Goal: Information Seeking & Learning: Learn about a topic

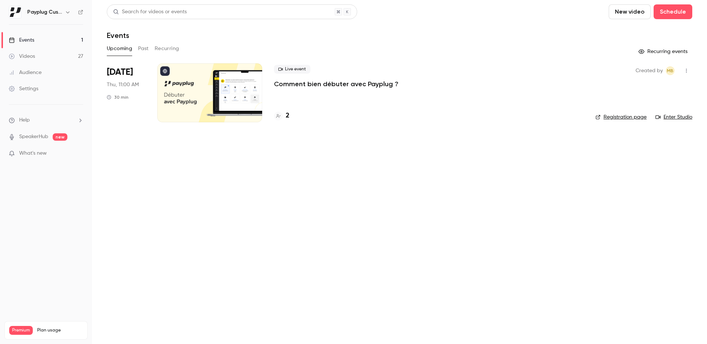
click at [330, 84] on p "Comment bien débuter avec Payplug ?" at bounding box center [336, 84] width 124 height 9
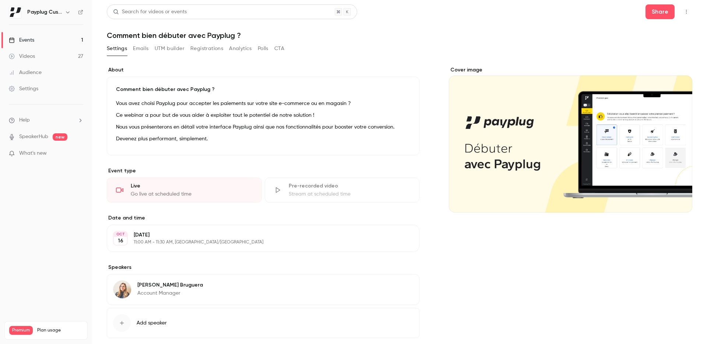
click at [73, 39] on link "Events 1" at bounding box center [46, 40] width 92 height 16
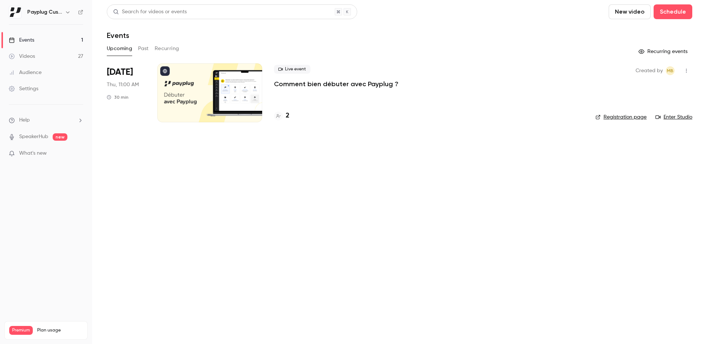
click at [141, 46] on button "Past" at bounding box center [143, 49] width 11 height 12
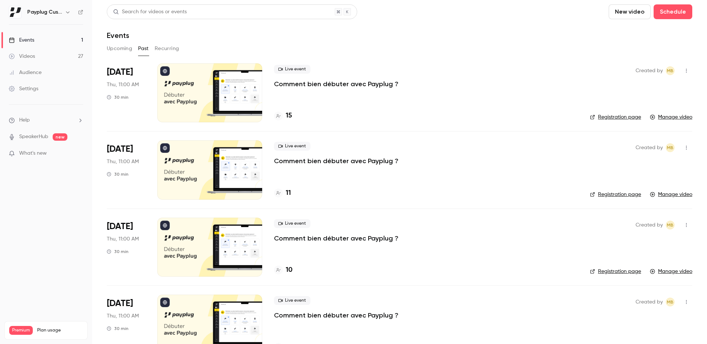
click at [322, 86] on p "Comment bien débuter avec Payplug ?" at bounding box center [336, 84] width 124 height 9
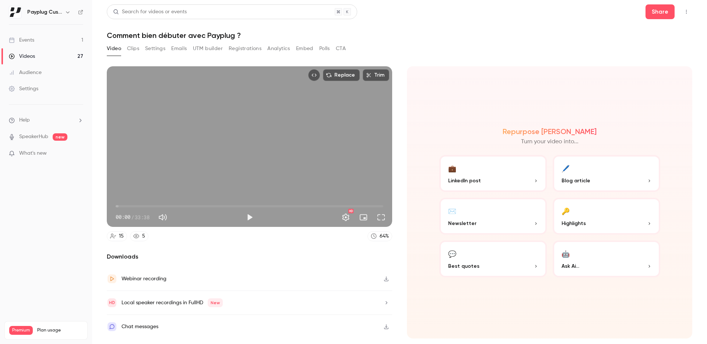
click at [255, 47] on button "Registrations" at bounding box center [245, 49] width 33 height 12
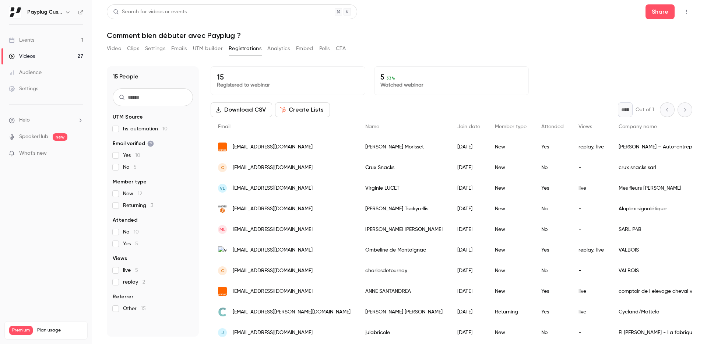
click at [279, 43] on button "Analytics" at bounding box center [278, 49] width 23 height 12
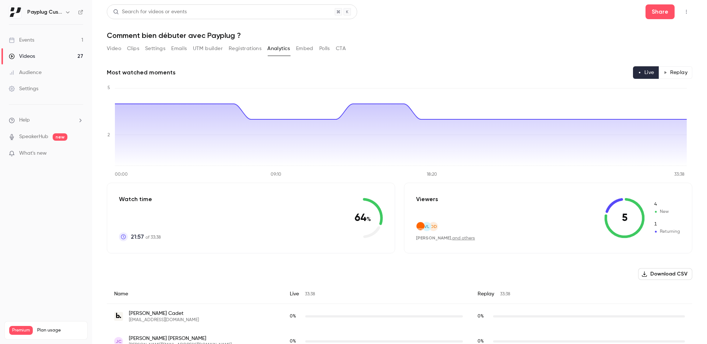
click at [158, 52] on button "Settings" at bounding box center [155, 49] width 20 height 12
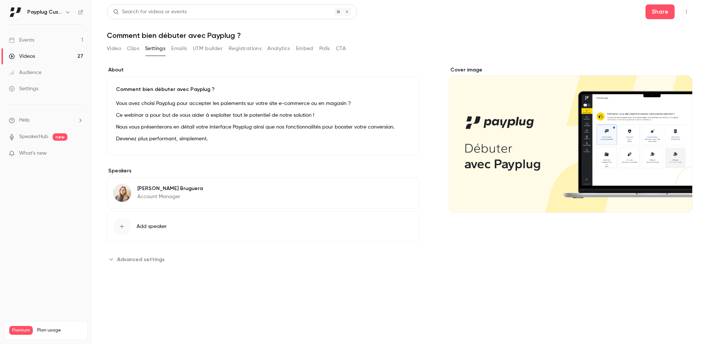
click at [115, 47] on button "Video" at bounding box center [114, 49] width 14 height 12
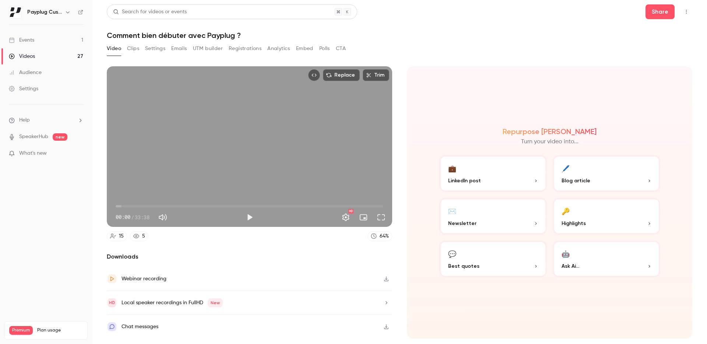
click at [257, 46] on button "Registrations" at bounding box center [245, 49] width 33 height 12
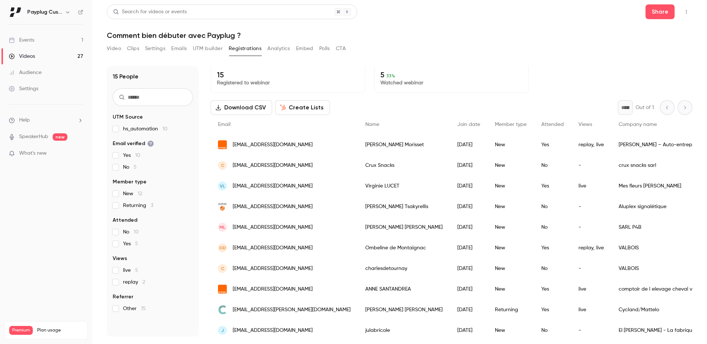
scroll to position [3, 0]
click at [280, 47] on button "Analytics" at bounding box center [278, 49] width 23 height 12
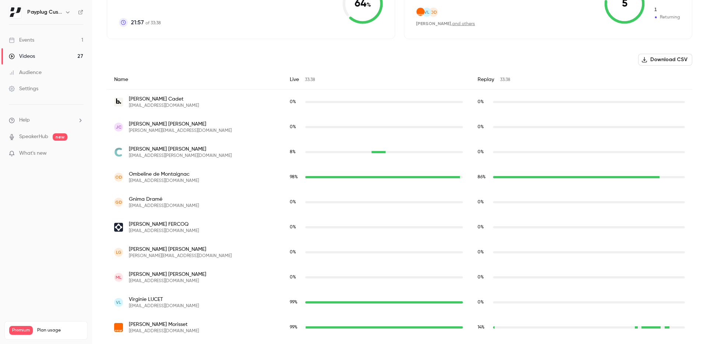
scroll to position [249, 0]
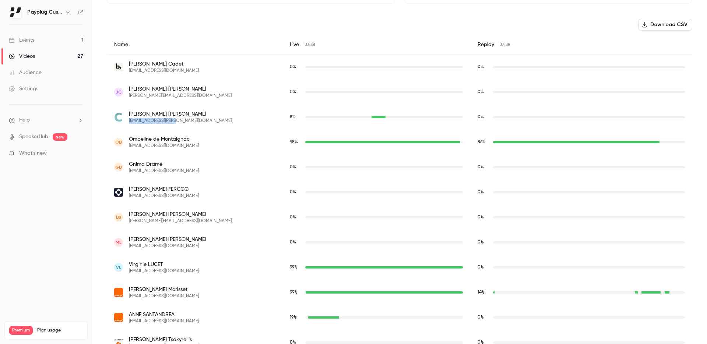
drag, startPoint x: 175, startPoint y: 121, endPoint x: 128, endPoint y: 120, distance: 46.4
click at [128, 120] on div "[PERSON_NAME] [EMAIL_ADDRESS][PERSON_NAME][DOMAIN_NAME]" at bounding box center [194, 116] width 161 height 13
copy span "[EMAIL_ADDRESS][PERSON_NAME][DOMAIN_NAME]"
drag, startPoint x: 192, startPoint y: 271, endPoint x: 128, endPoint y: 271, distance: 64.4
click at [128, 271] on div "VL [PERSON_NAME] [EMAIL_ADDRESS][DOMAIN_NAME]" at bounding box center [194, 267] width 161 height 13
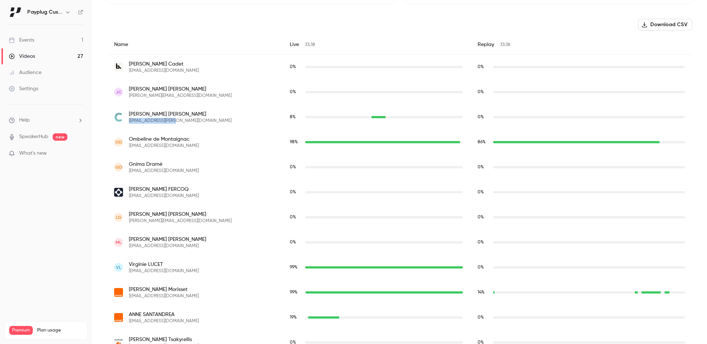
copy span "[EMAIL_ADDRESS][DOMAIN_NAME]"
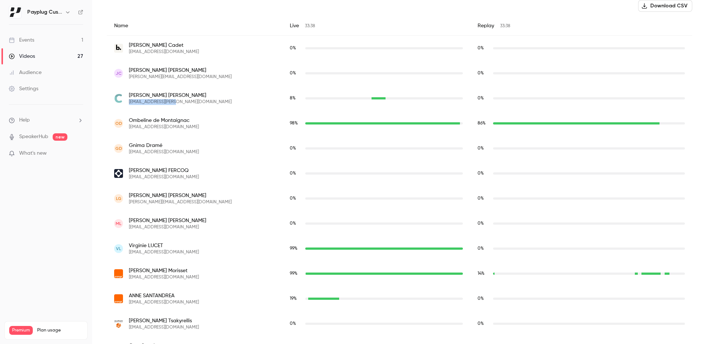
scroll to position [310, 0]
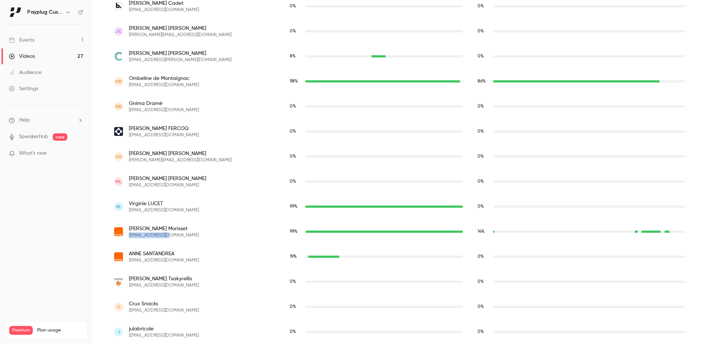
drag, startPoint x: 179, startPoint y: 236, endPoint x: 128, endPoint y: 237, distance: 50.8
click at [128, 237] on div "[PERSON_NAME] [EMAIL_ADDRESS][DOMAIN_NAME]" at bounding box center [194, 231] width 161 height 13
copy span "[EMAIL_ADDRESS][DOMAIN_NAME]"
drag, startPoint x: 175, startPoint y: 260, endPoint x: 130, endPoint y: 259, distance: 44.6
click at [130, 259] on span "[EMAIL_ADDRESS][DOMAIN_NAME]" at bounding box center [164, 260] width 70 height 6
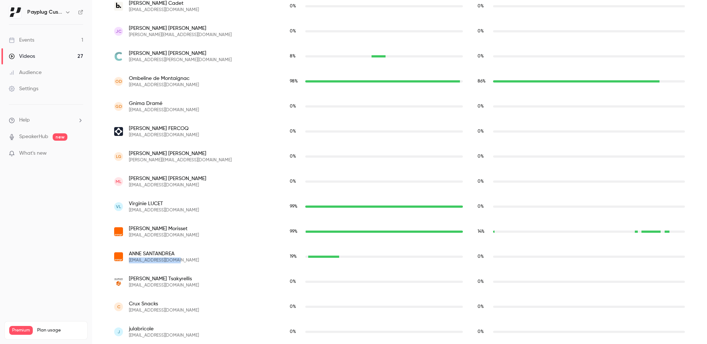
copy span "[EMAIL_ADDRESS][DOMAIN_NAME]"
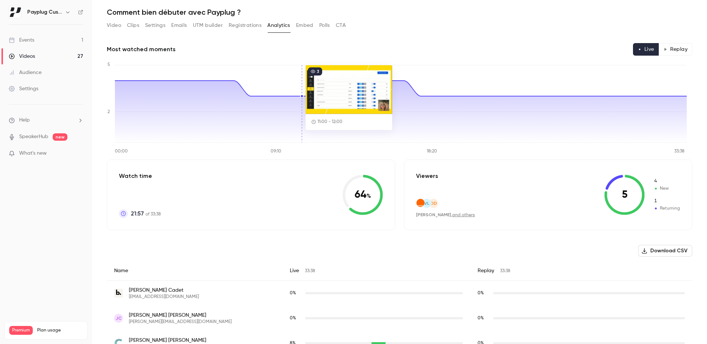
scroll to position [0, 0]
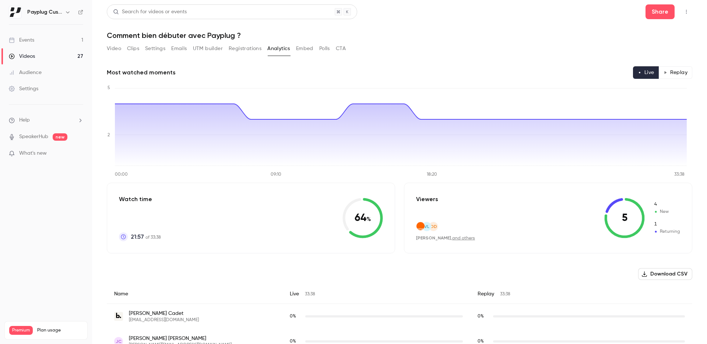
click at [108, 48] on button "Video" at bounding box center [114, 49] width 14 height 12
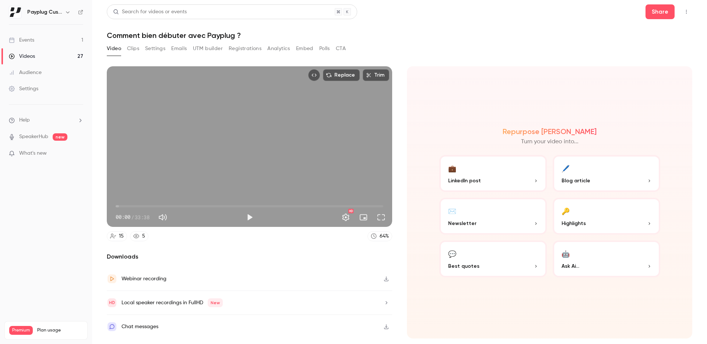
click at [133, 49] on button "Clips" at bounding box center [133, 49] width 12 height 12
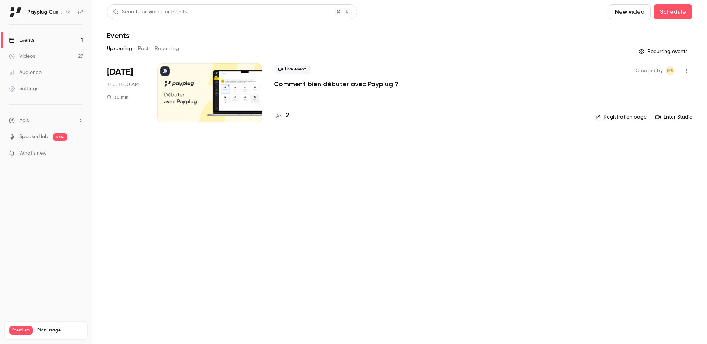
click at [152, 49] on div "Upcoming Past Recurring" at bounding box center [399, 49] width 585 height 12
click at [151, 48] on div "Upcoming Past Recurring" at bounding box center [399, 49] width 585 height 12
drag, startPoint x: 149, startPoint y: 49, endPoint x: 137, endPoint y: 58, distance: 15.8
click at [145, 53] on div "Upcoming Past Recurring" at bounding box center [399, 49] width 585 height 12
click at [137, 58] on div "Search for videos or events New video Schedule Events Upcoming Past Recurring R…" at bounding box center [399, 67] width 585 height 127
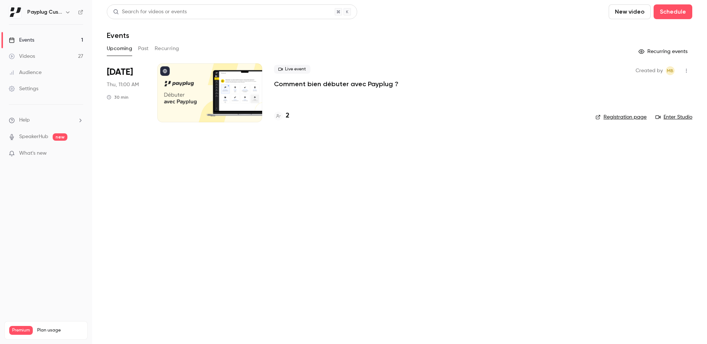
click at [142, 48] on button "Past" at bounding box center [143, 49] width 11 height 12
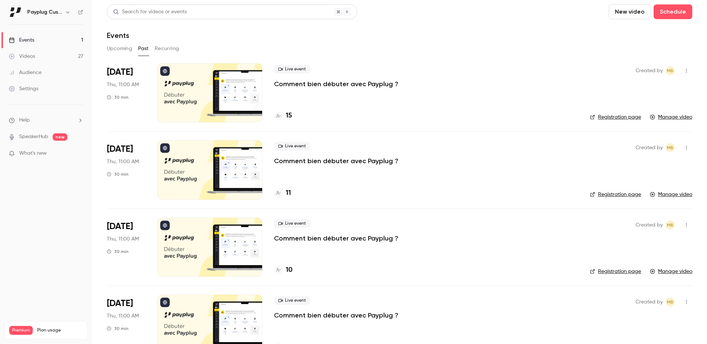
click at [309, 84] on p "Comment bien débuter avec Payplug ?" at bounding box center [336, 84] width 124 height 9
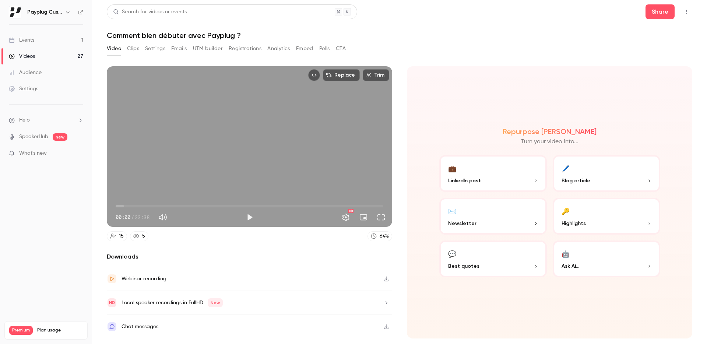
click at [240, 43] on button "Registrations" at bounding box center [245, 49] width 33 height 12
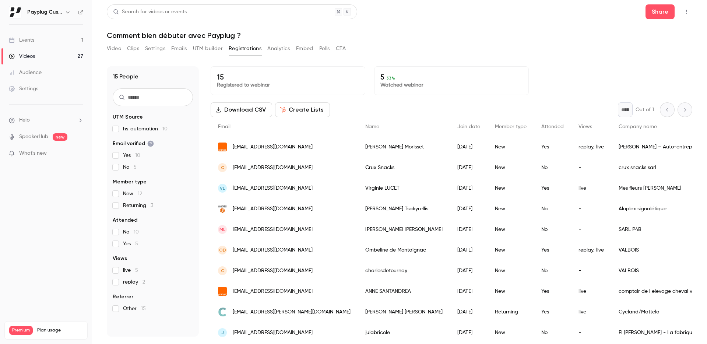
click at [39, 60] on link "Videos 27" at bounding box center [46, 56] width 92 height 16
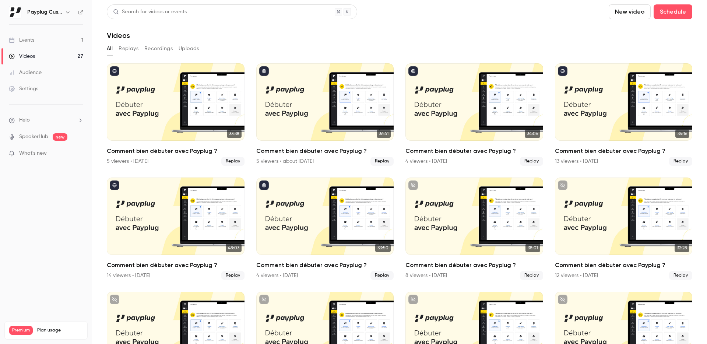
click at [158, 49] on button "Recordings" at bounding box center [158, 49] width 28 height 12
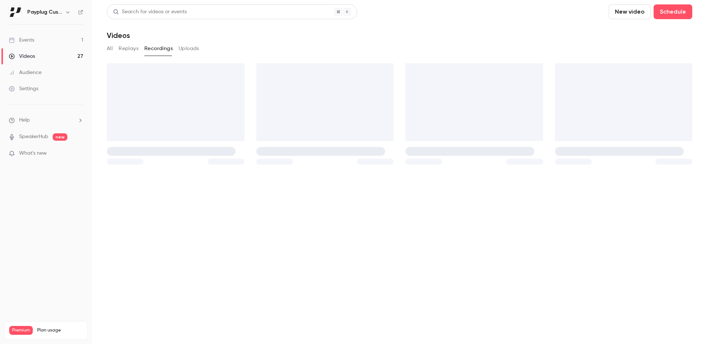
click at [50, 47] on link "Events 1" at bounding box center [46, 40] width 92 height 16
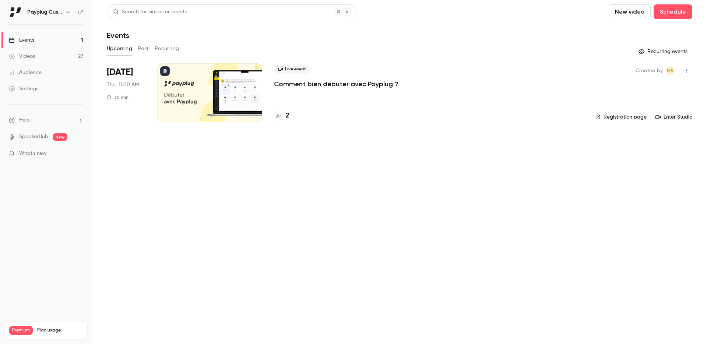
click at [137, 47] on div "Upcoming Past Recurring" at bounding box center [399, 49] width 585 height 12
click at [142, 47] on button "Past" at bounding box center [143, 49] width 11 height 12
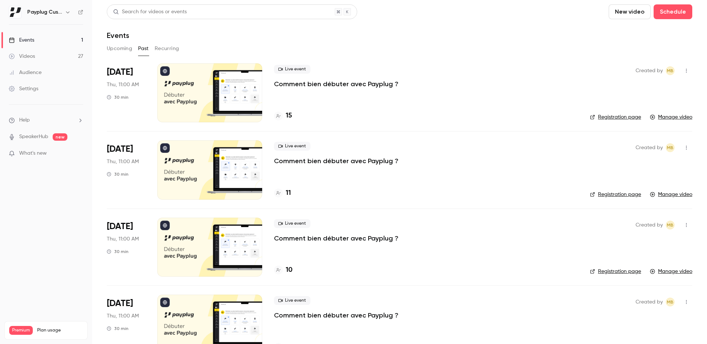
click at [324, 82] on p "Comment bien débuter avec Payplug ?" at bounding box center [336, 84] width 124 height 9
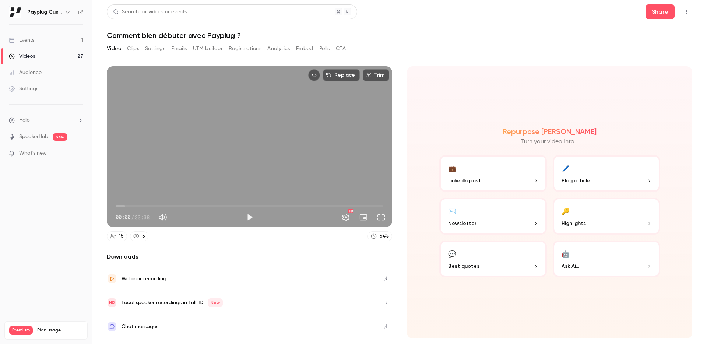
click at [244, 43] on button "Registrations" at bounding box center [245, 49] width 33 height 12
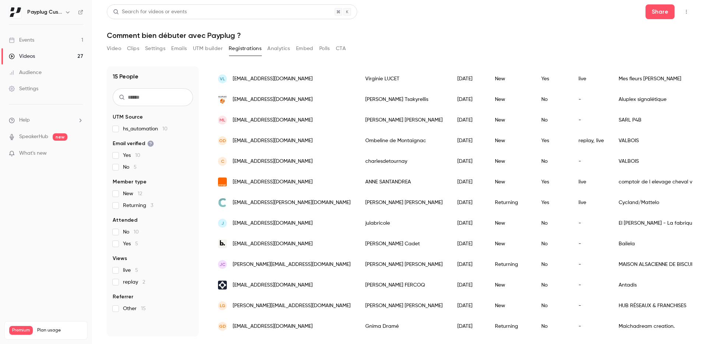
scroll to position [115, 0]
click at [283, 262] on span "[PERSON_NAME][EMAIL_ADDRESS][DOMAIN_NAME]" at bounding box center [292, 265] width 118 height 8
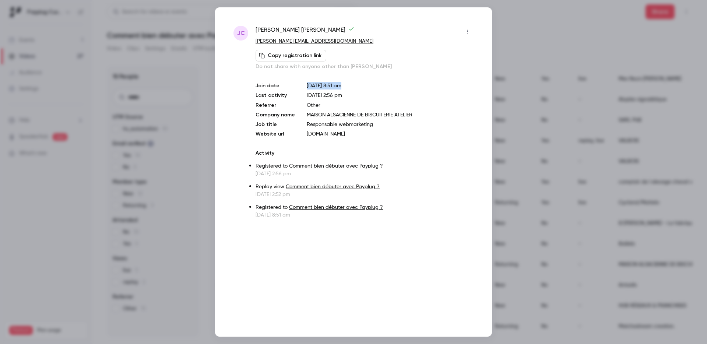
drag, startPoint x: 301, startPoint y: 85, endPoint x: 369, endPoint y: 85, distance: 68.1
click at [369, 85] on div "Join date Jul 22, 2025 8:51 am Last activity Aug 25, 2025 2:56 pm Referrer Othe…" at bounding box center [365, 110] width 218 height 56
drag, startPoint x: 407, startPoint y: 90, endPoint x: 388, endPoint y: 100, distance: 21.6
click at [408, 90] on div "Join date Jul 22, 2025 8:51 am Last activity Aug 25, 2025 2:56 pm Referrer Othe…" at bounding box center [365, 110] width 218 height 56
drag, startPoint x: 267, startPoint y: 210, endPoint x: 290, endPoint y: 212, distance: 22.6
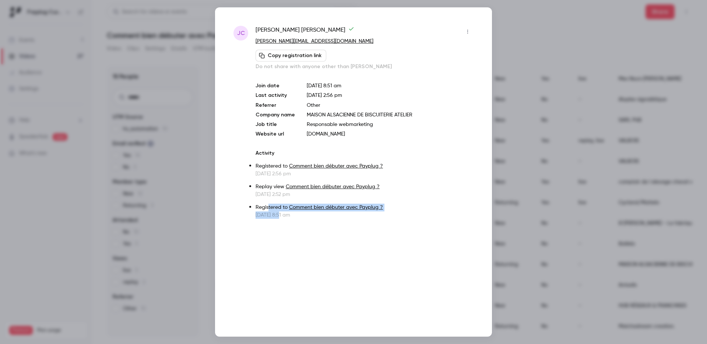
click at [290, 212] on li "Registered to Comment bien débuter avec Payplug ? Jul 22, 2025 8:51 am" at bounding box center [365, 210] width 218 height 16
click at [584, 205] on div at bounding box center [353, 172] width 707 height 344
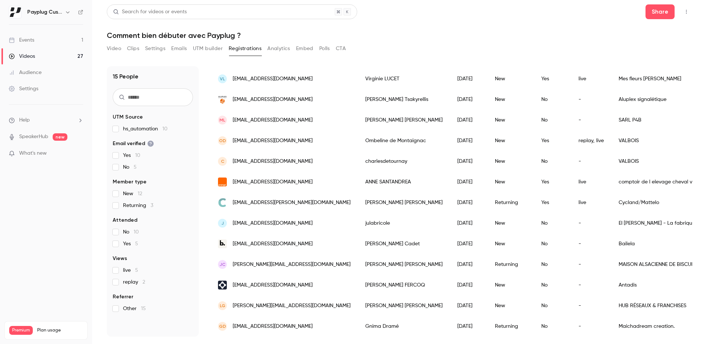
scroll to position [0, 0]
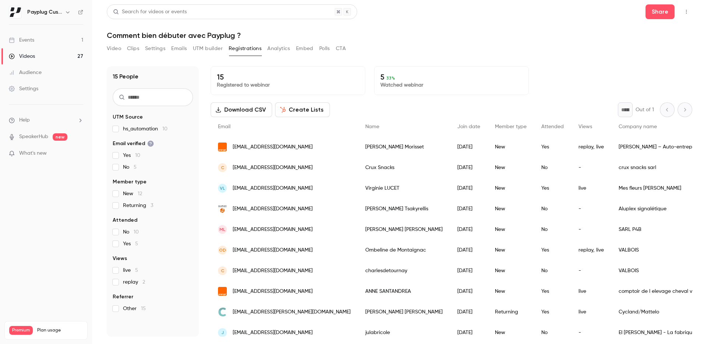
click at [65, 54] on link "Videos 27" at bounding box center [46, 56] width 92 height 16
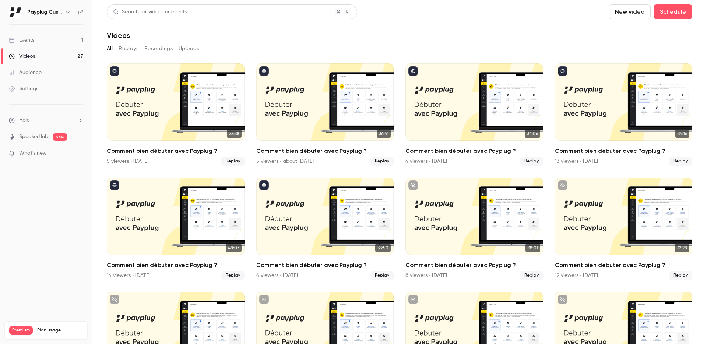
click at [64, 36] on link "Events 1" at bounding box center [46, 40] width 92 height 16
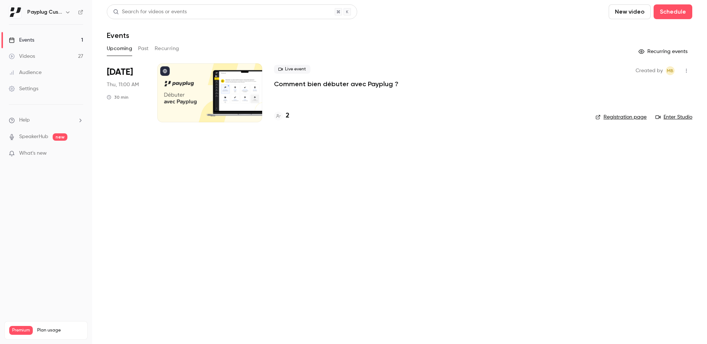
click at [633, 116] on link "Registration page" at bounding box center [620, 116] width 51 height 7
